Goal: Task Accomplishment & Management: Use online tool/utility

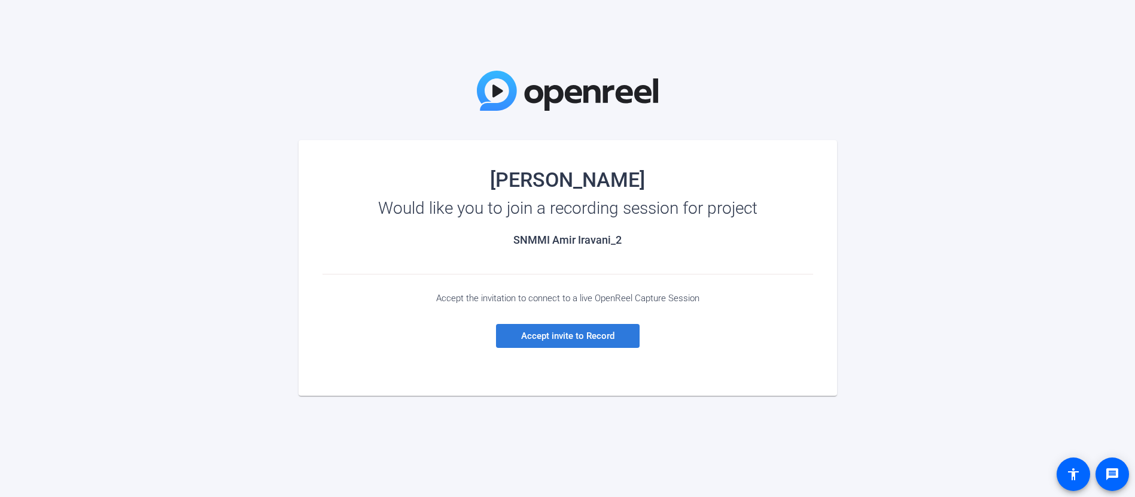
click at [617, 334] on span at bounding box center [568, 335] width 144 height 29
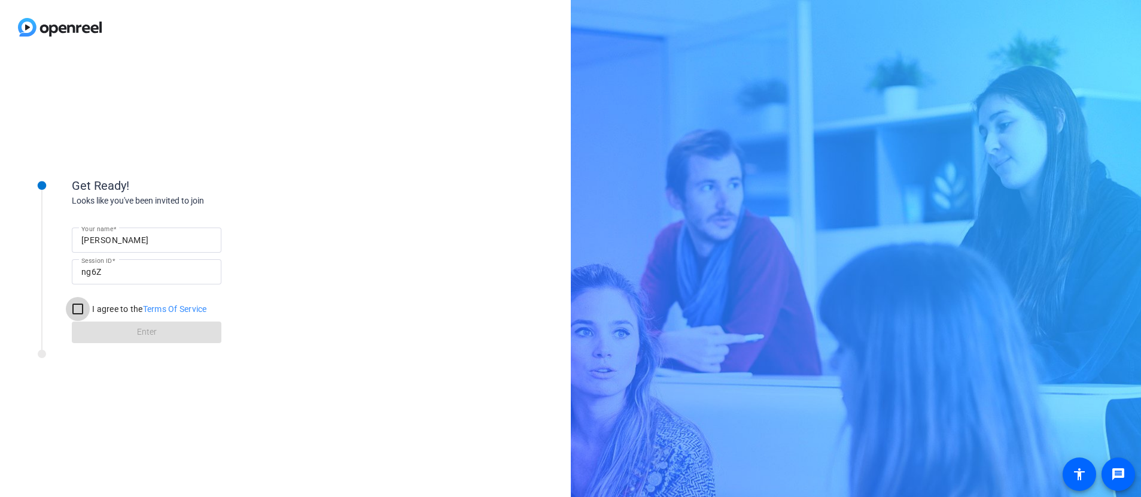
click at [76, 310] on input "I agree to the Terms Of Service" at bounding box center [78, 309] width 24 height 24
checkbox input "true"
click at [131, 333] on span at bounding box center [147, 332] width 150 height 29
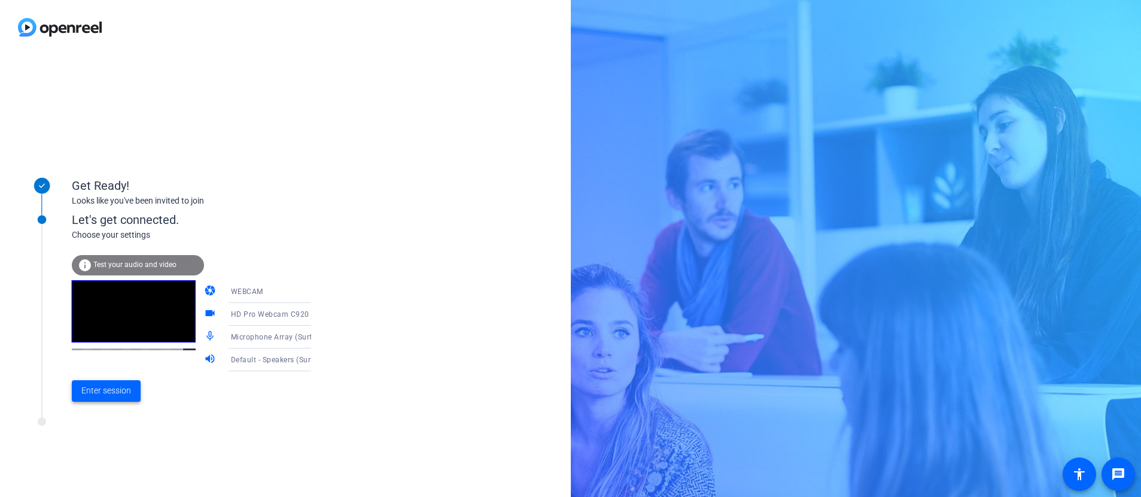
click at [114, 392] on span "Enter session" at bounding box center [106, 390] width 50 height 13
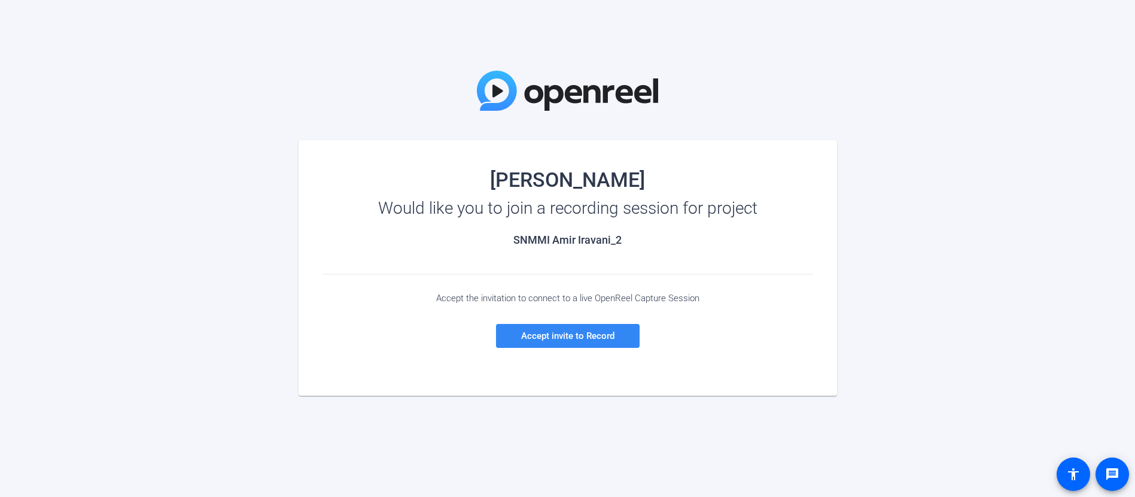
click at [535, 342] on span at bounding box center [568, 335] width 144 height 29
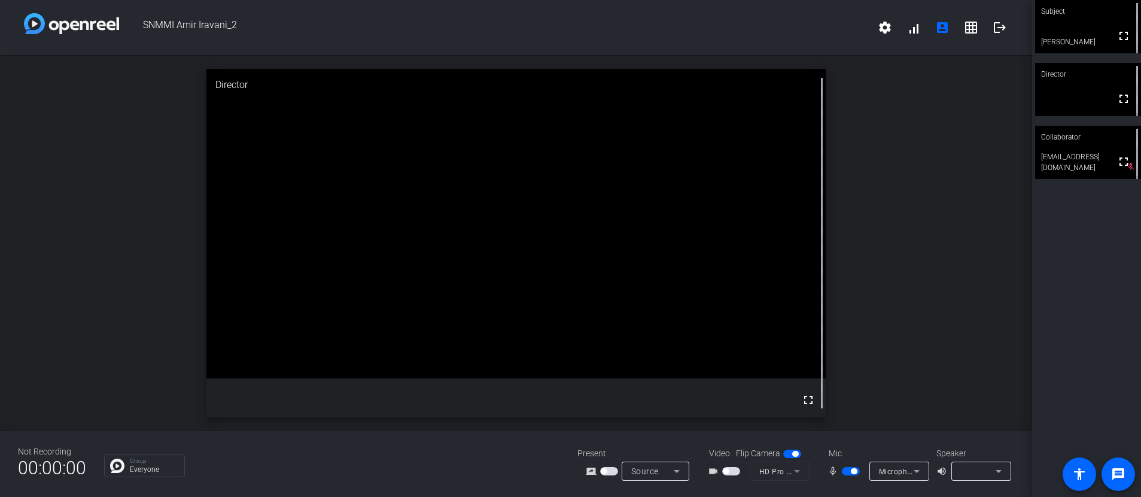
click at [680, 472] on icon at bounding box center [676, 471] width 14 height 14
click at [654, 427] on span "Screen Sharing" at bounding box center [651, 425] width 51 height 14
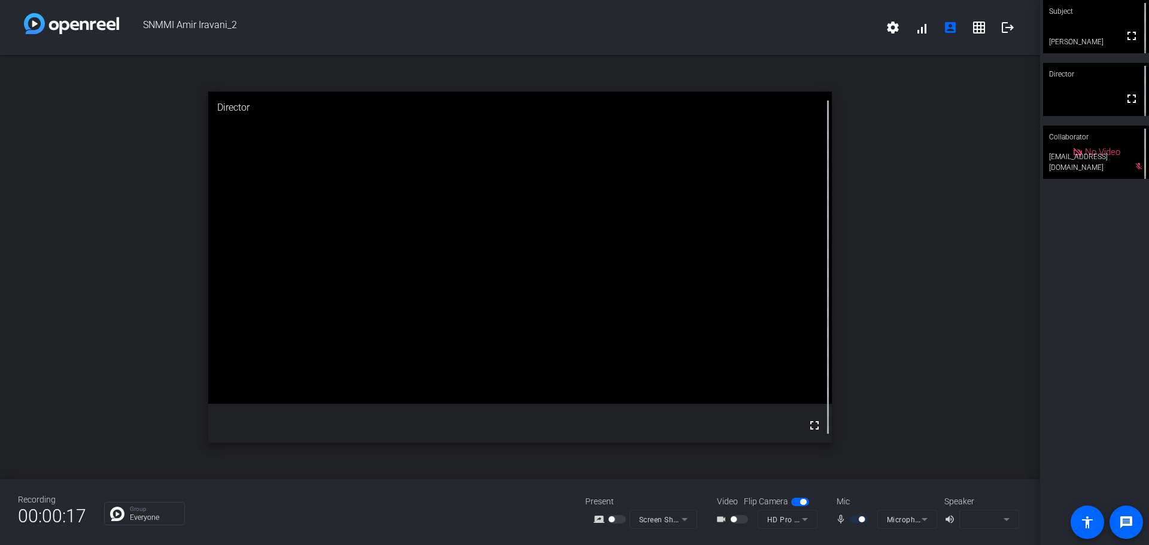
click at [680, 496] on mat-form-field "Screen Sharing" at bounding box center [663, 519] width 68 height 19
click at [684, 496] on mat-form-field "Screen Sharing" at bounding box center [663, 519] width 68 height 19
click at [686, 496] on mat-form-field "Screen Sharing" at bounding box center [663, 519] width 68 height 19
click at [684, 496] on mat-form-field "Screen Sharing" at bounding box center [663, 519] width 68 height 19
click at [661, 496] on mat-form-field "Screen Sharing" at bounding box center [663, 519] width 68 height 19
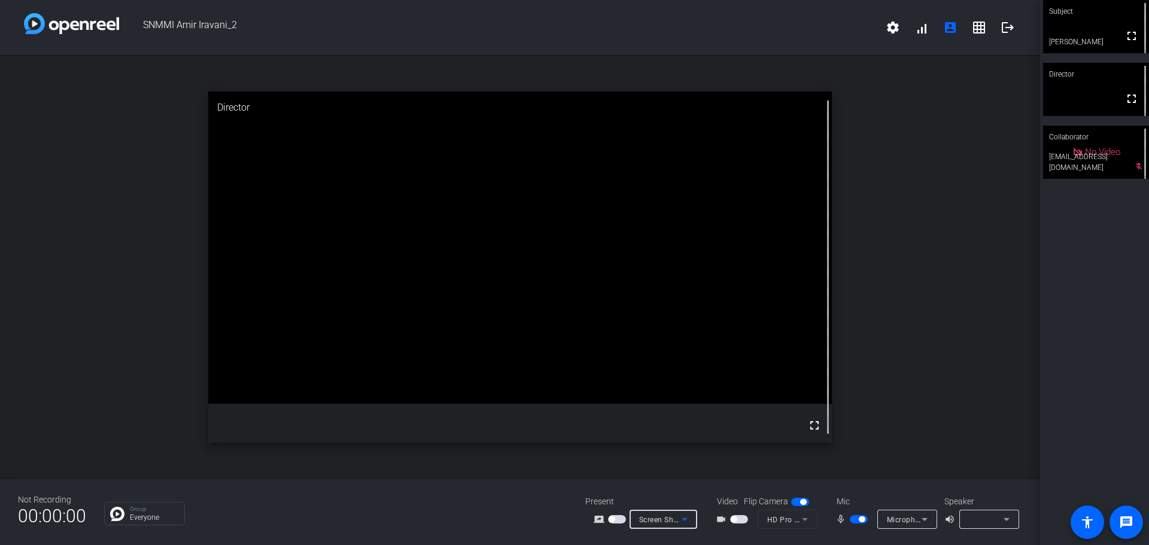
click at [664, 496] on span "Screen Sharing" at bounding box center [665, 519] width 53 height 10
click at [662, 496] on span "Upload Presentation" at bounding box center [669, 498] width 71 height 14
click at [665, 496] on span "Upload Presentation" at bounding box center [675, 509] width 72 height 10
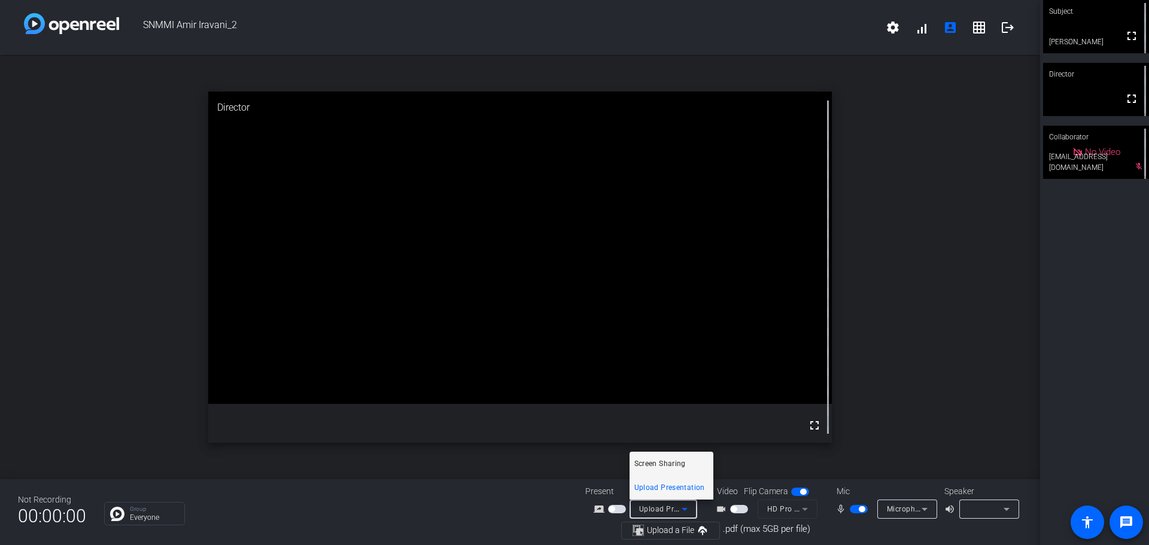
click at [653, 465] on span "Screen Sharing" at bounding box center [659, 463] width 51 height 14
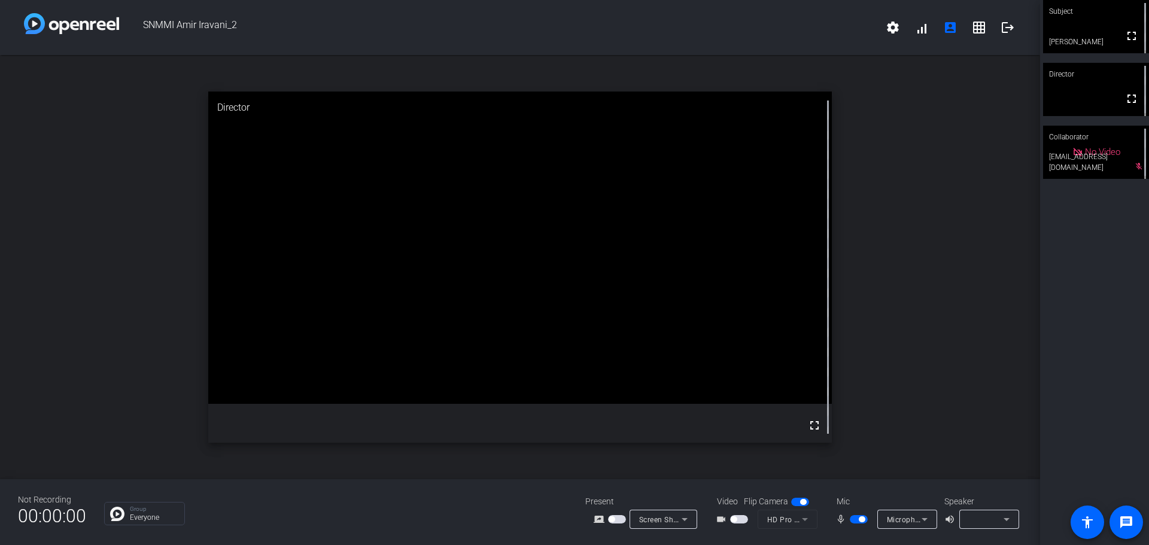
click at [687, 496] on icon at bounding box center [684, 519] width 14 height 14
click at [665, 496] on span "Upload Presentation" at bounding box center [669, 498] width 71 height 14
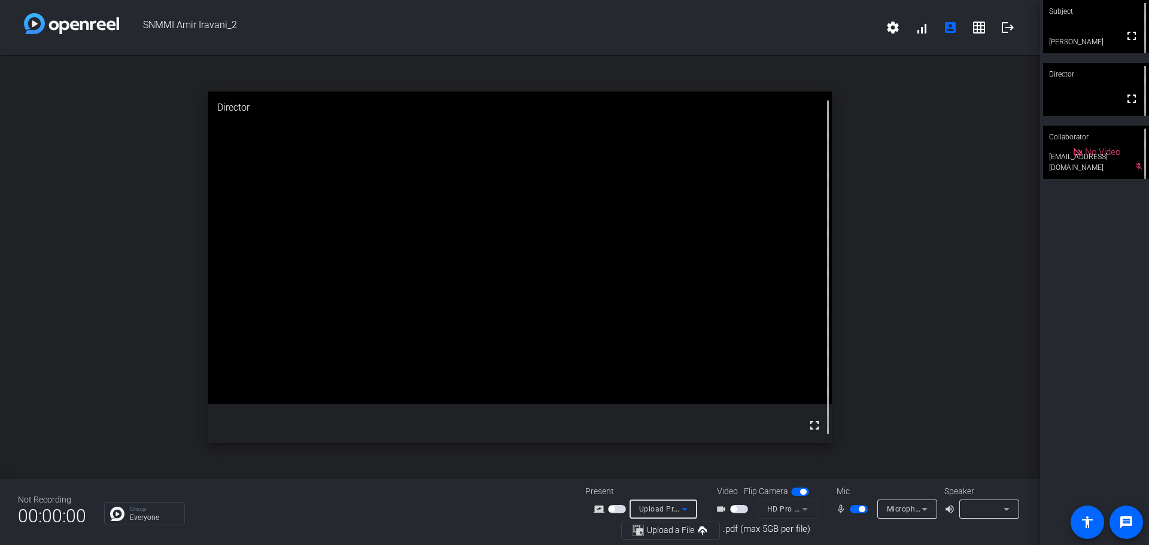
click at [689, 496] on icon at bounding box center [684, 509] width 14 height 14
click at [660, 465] on span "Screen Sharing" at bounding box center [659, 463] width 51 height 14
click at [684, 496] on icon at bounding box center [684, 519] width 6 height 3
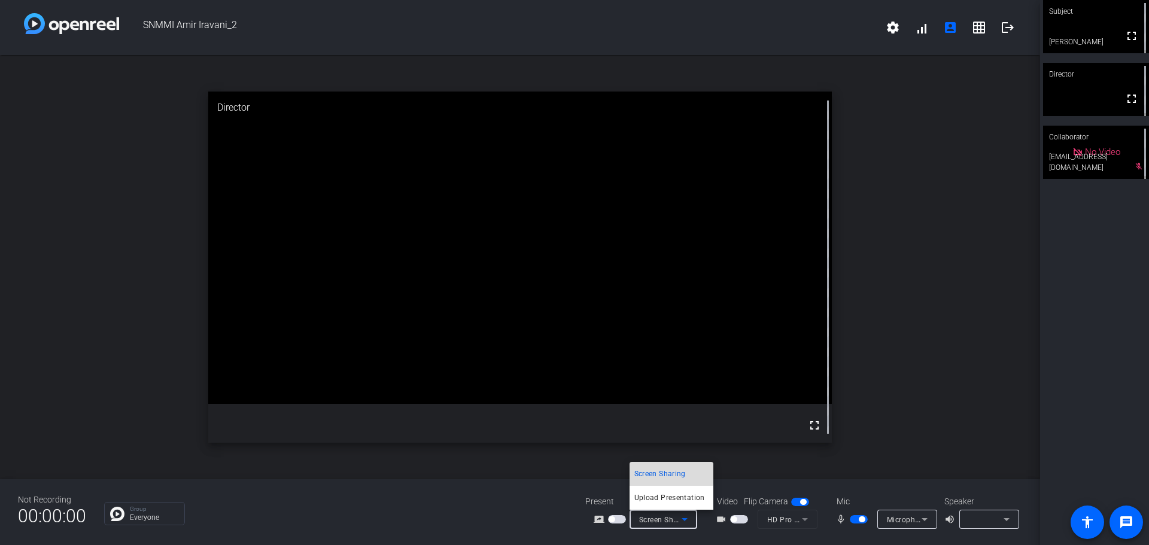
click at [642, 474] on span "Screen Sharing" at bounding box center [659, 474] width 51 height 14
click at [685, 496] on icon at bounding box center [684, 519] width 14 height 14
click at [648, 496] on span "Upload Presentation" at bounding box center [669, 498] width 71 height 14
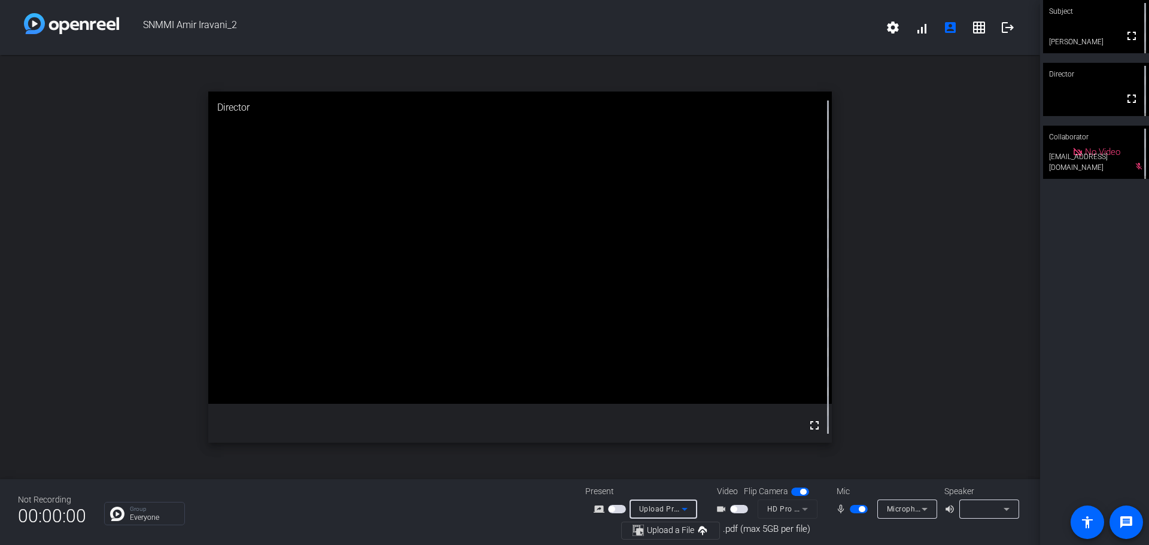
click at [687, 496] on icon at bounding box center [684, 509] width 14 height 14
click at [646, 466] on span "Screen Sharing" at bounding box center [659, 463] width 51 height 14
click at [684, 496] on icon at bounding box center [684, 519] width 6 height 3
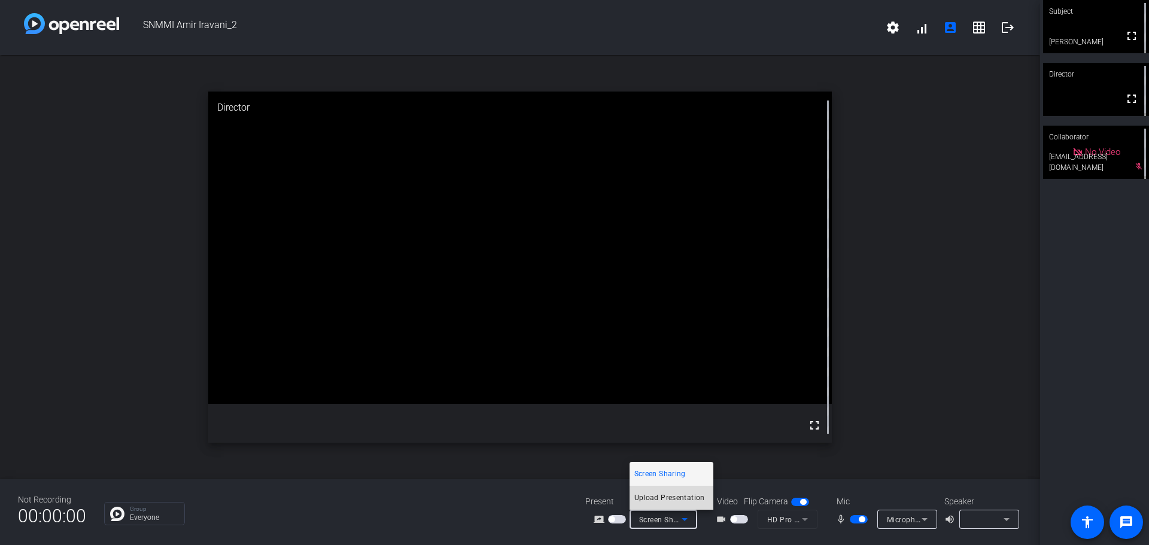
click at [657, 494] on span "Upload Presentation" at bounding box center [669, 498] width 71 height 14
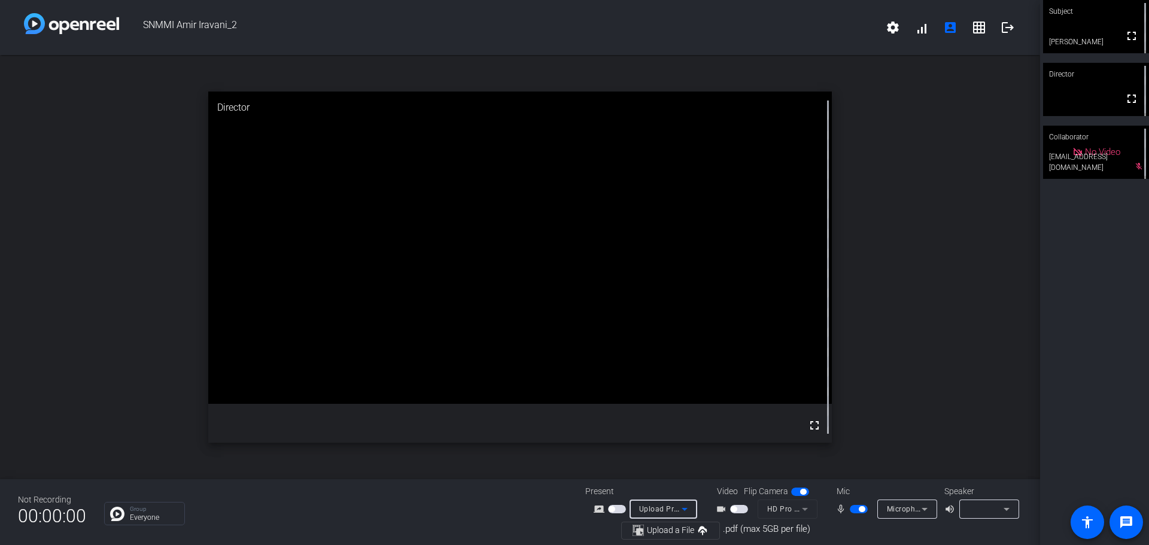
click at [680, 496] on icon at bounding box center [684, 509] width 14 height 14
click at [644, 468] on span "Screen Sharing" at bounding box center [659, 463] width 51 height 14
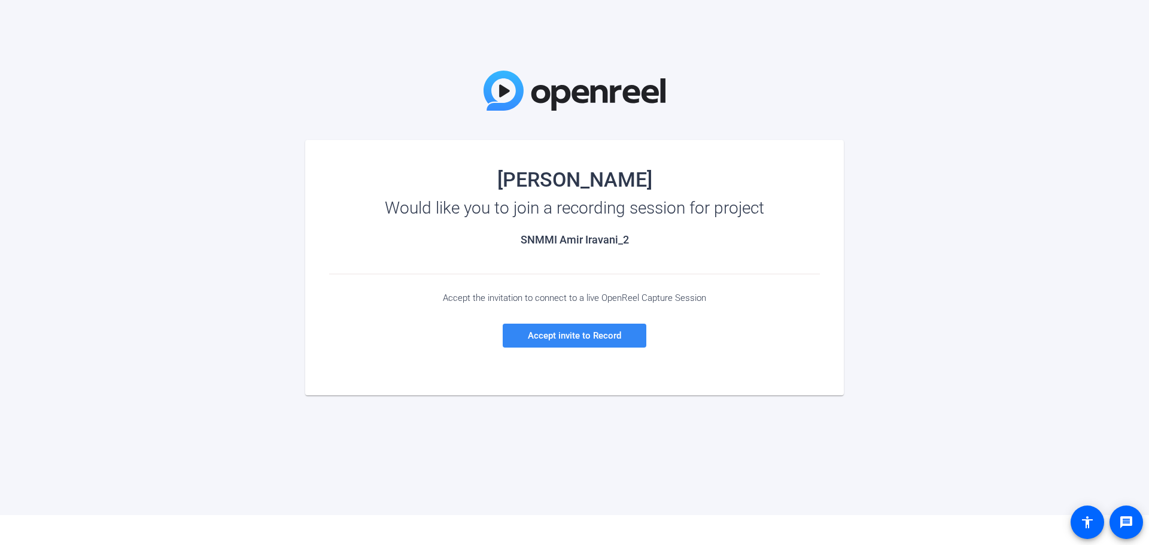
click at [556, 336] on span "Accept invite to Record" at bounding box center [574, 335] width 93 height 11
click at [561, 335] on span "Accept invite to Record" at bounding box center [574, 335] width 93 height 11
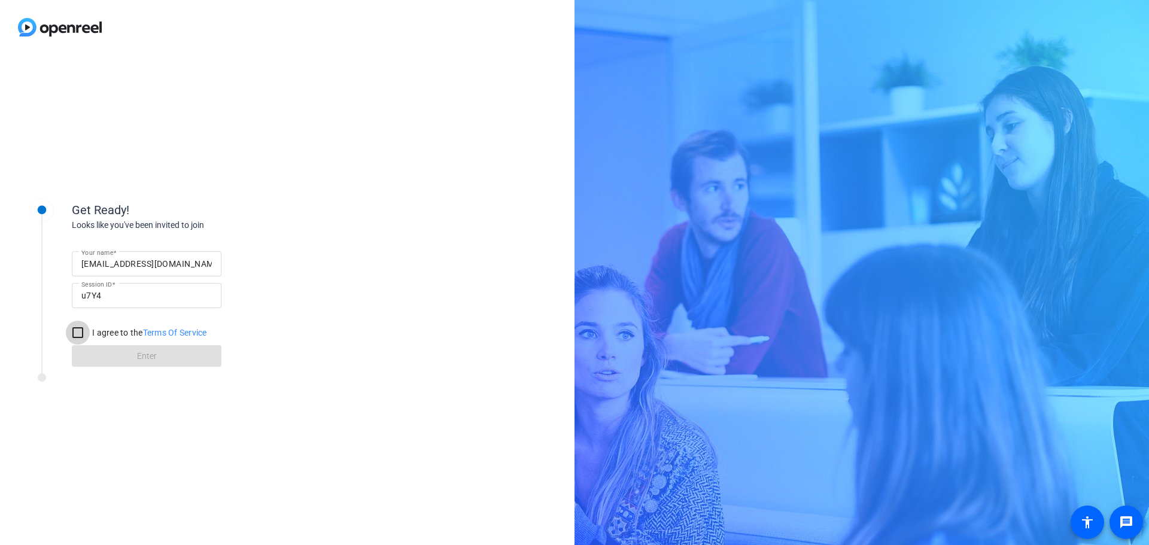
click at [81, 332] on input "I agree to the Terms Of Service" at bounding box center [78, 333] width 24 height 24
checkbox input "true"
click at [153, 352] on span "Enter" at bounding box center [147, 356] width 20 height 13
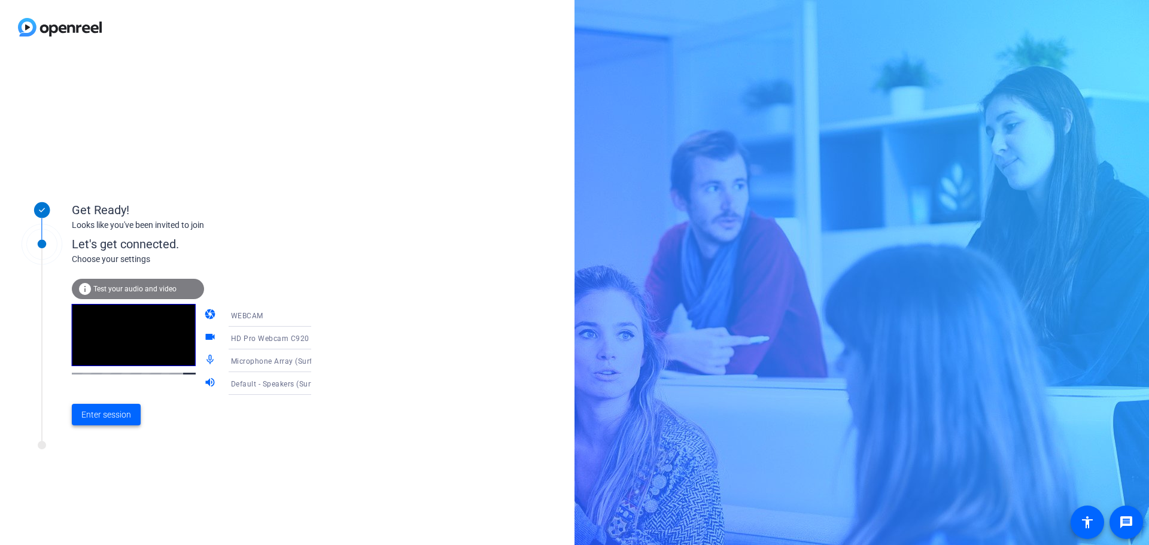
click at [108, 413] on span "Enter session" at bounding box center [106, 415] width 50 height 13
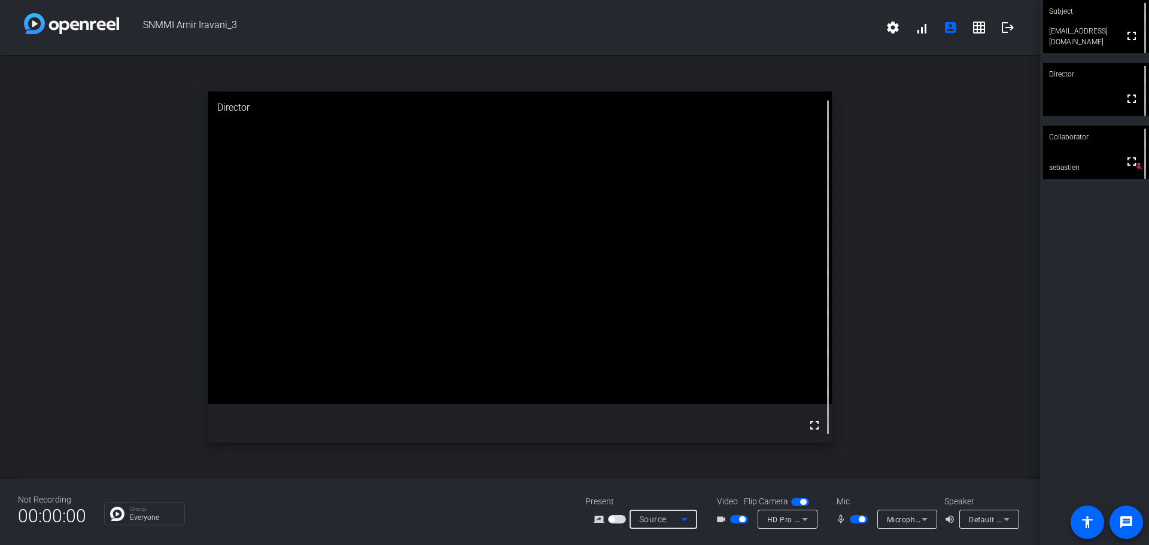
click at [690, 518] on icon at bounding box center [684, 519] width 14 height 14
click at [646, 474] on span "Screen Sharing" at bounding box center [659, 474] width 51 height 14
